Goal: Information Seeking & Learning: Learn about a topic

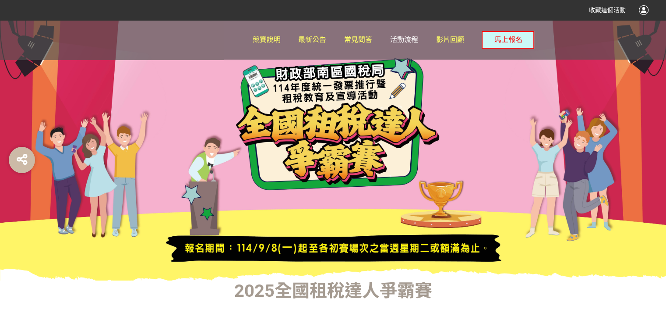
click at [408, 42] on span "活動流程" at bounding box center [404, 39] width 28 height 8
click at [409, 39] on span "活動流程" at bounding box center [404, 39] width 28 height 8
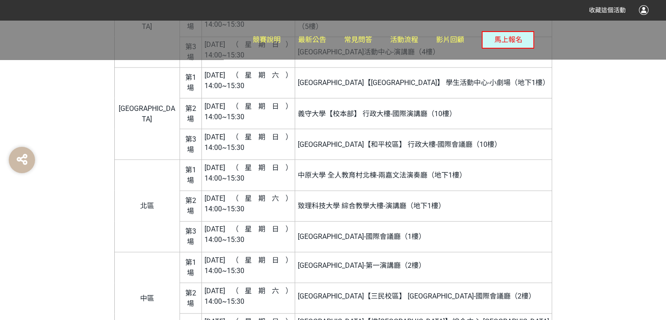
scroll to position [1999, 0]
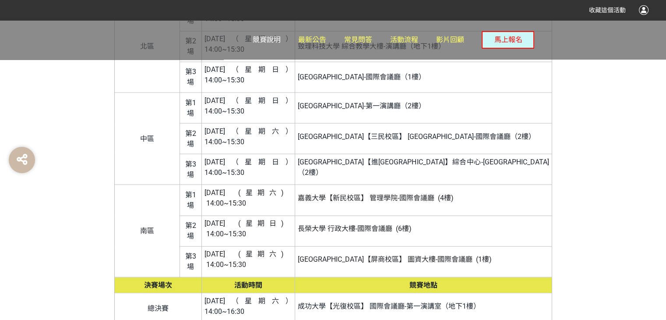
click at [266, 42] on span "競賽說明" at bounding box center [267, 39] width 28 height 8
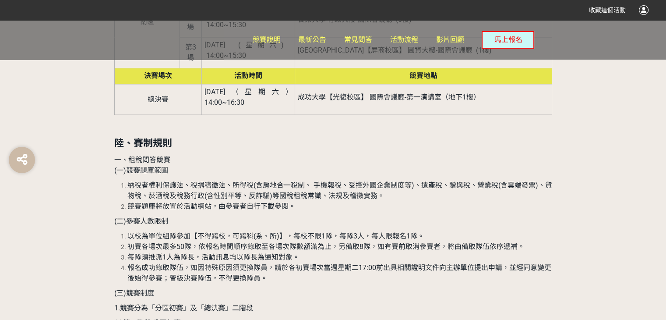
scroll to position [1446, 0]
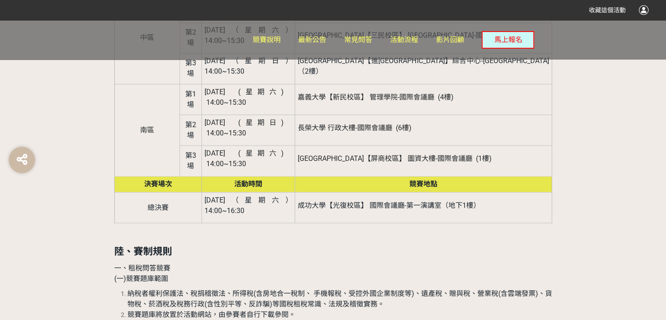
scroll to position [1489, 0]
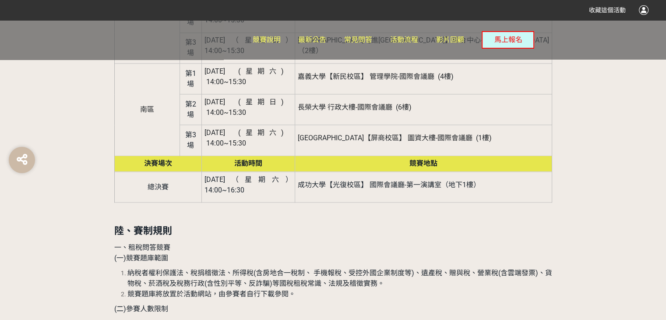
drag, startPoint x: 158, startPoint y: 204, endPoint x: 329, endPoint y: 204, distance: 171.7
copy span "依「校本部」所在地報名分區初賽，僅得擇一場次參加。"
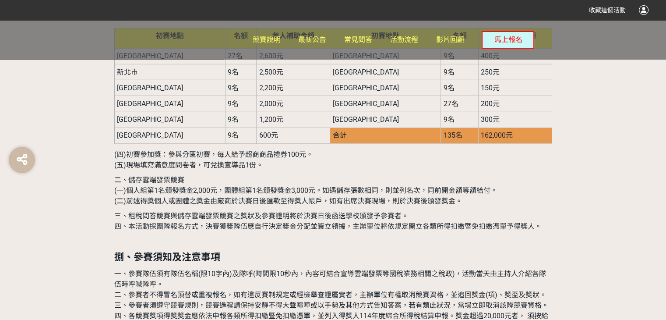
scroll to position [2409, 0]
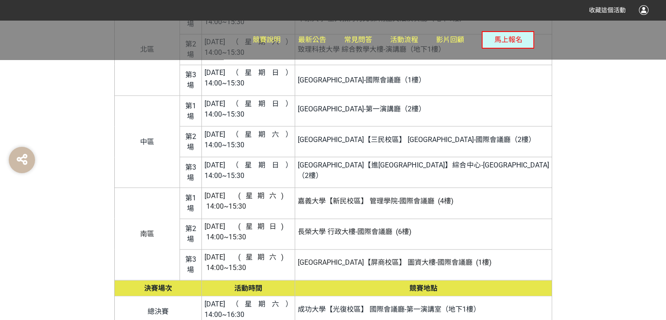
scroll to position [1999, 0]
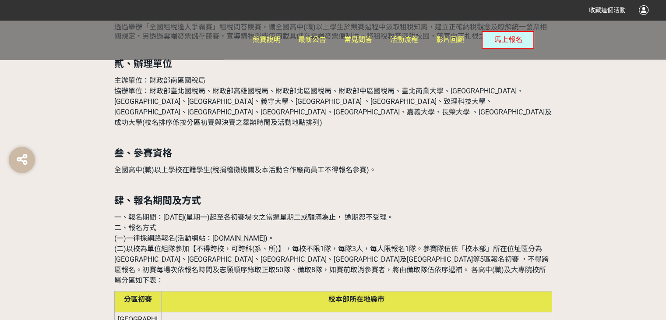
scroll to position [353, 0]
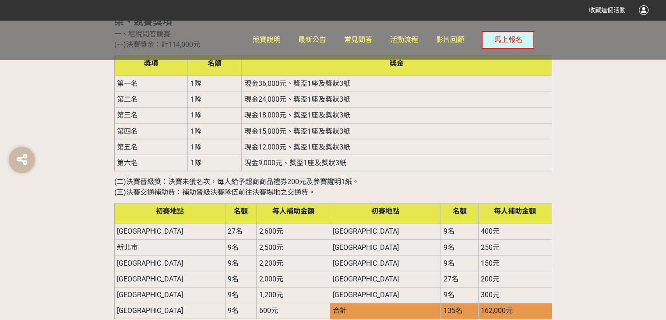
scroll to position [2497, 0]
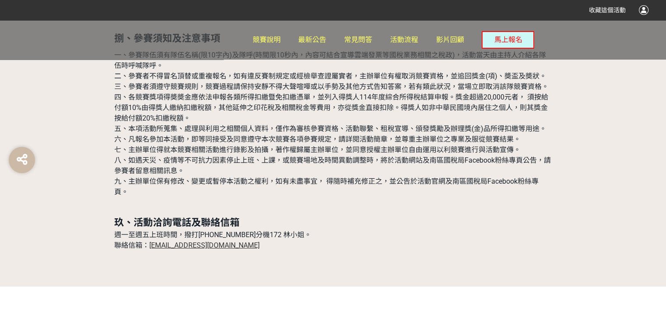
scroll to position [2672, 0]
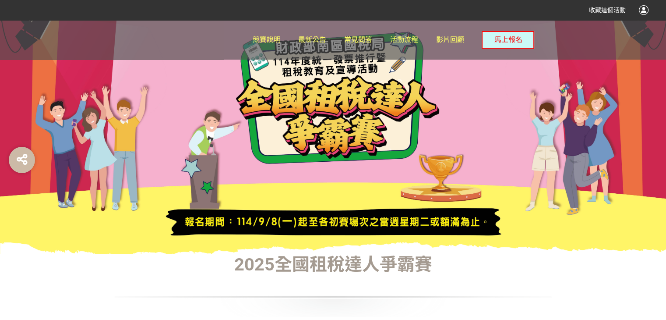
scroll to position [0, 0]
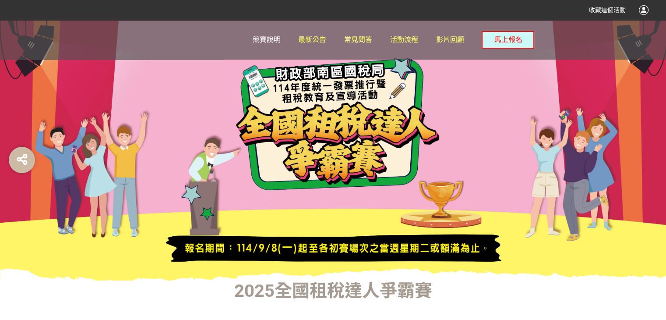
click at [266, 40] on span "競賽說明" at bounding box center [267, 39] width 28 height 8
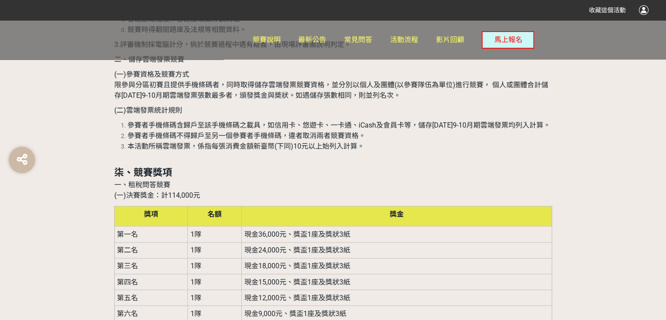
scroll to position [2190, 0]
